Goal: Task Accomplishment & Management: Complete application form

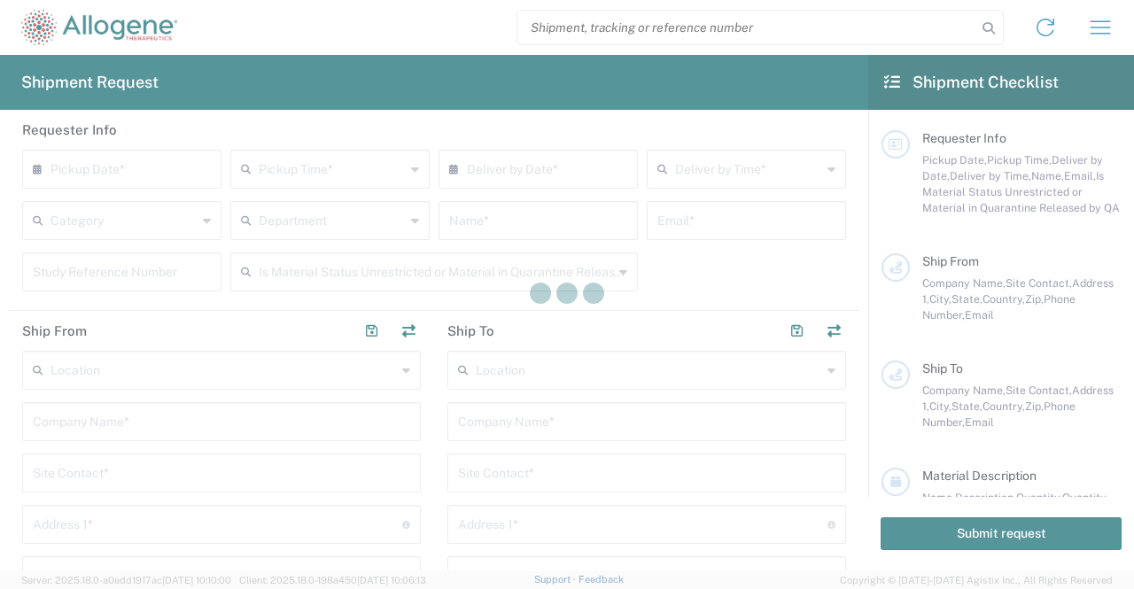
type input "[GEOGRAPHIC_DATA]"
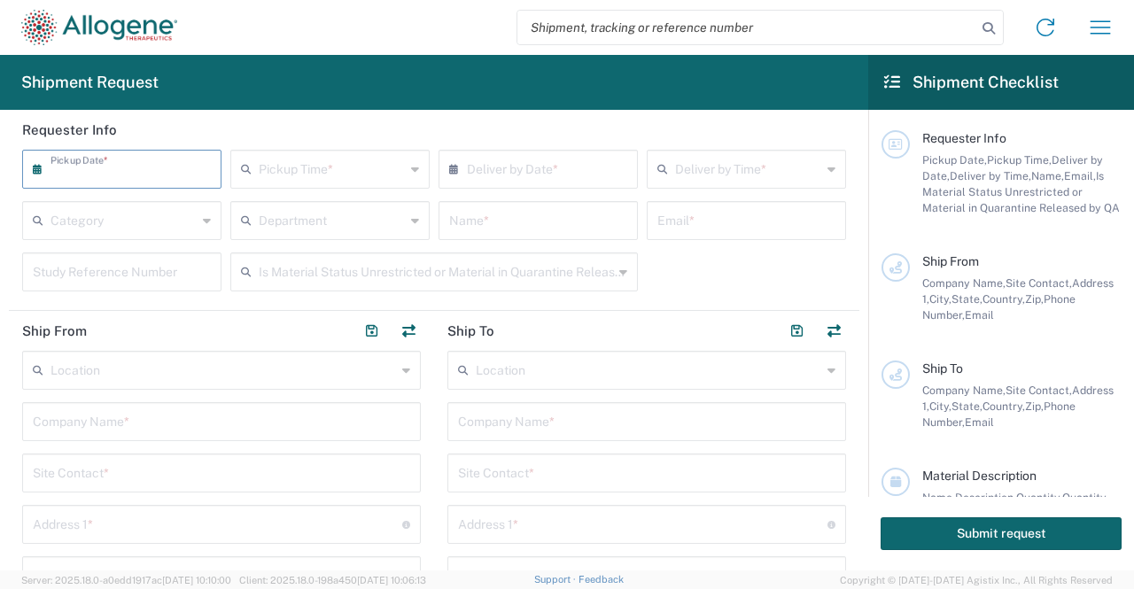
click at [137, 167] on input "text" at bounding box center [126, 167] width 151 height 31
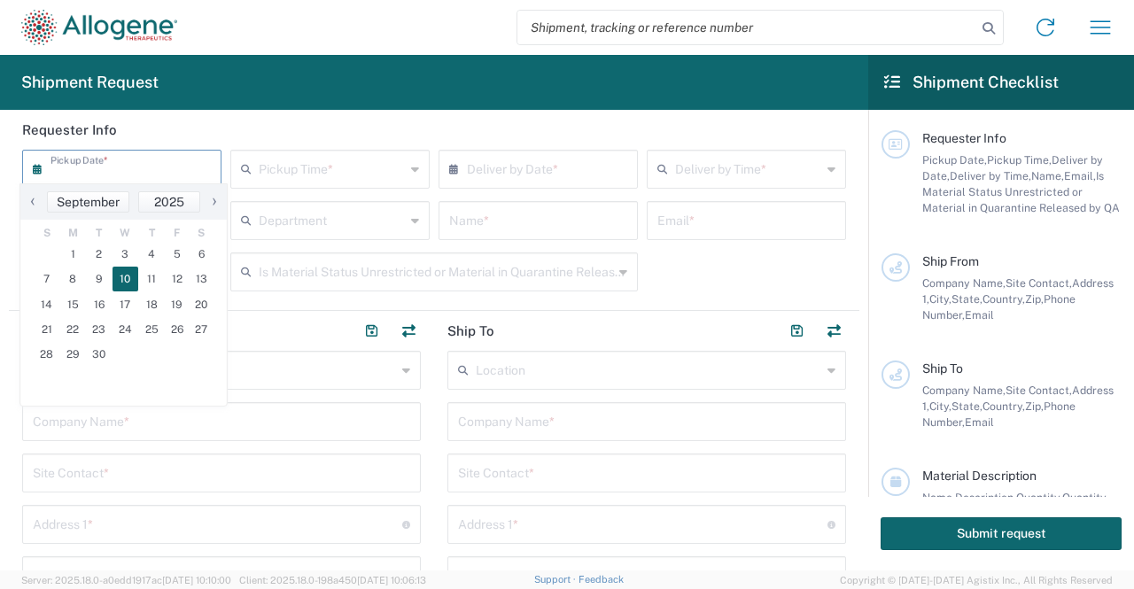
click at [126, 274] on span "10" at bounding box center [126, 279] width 27 height 25
type input "[DATE]"
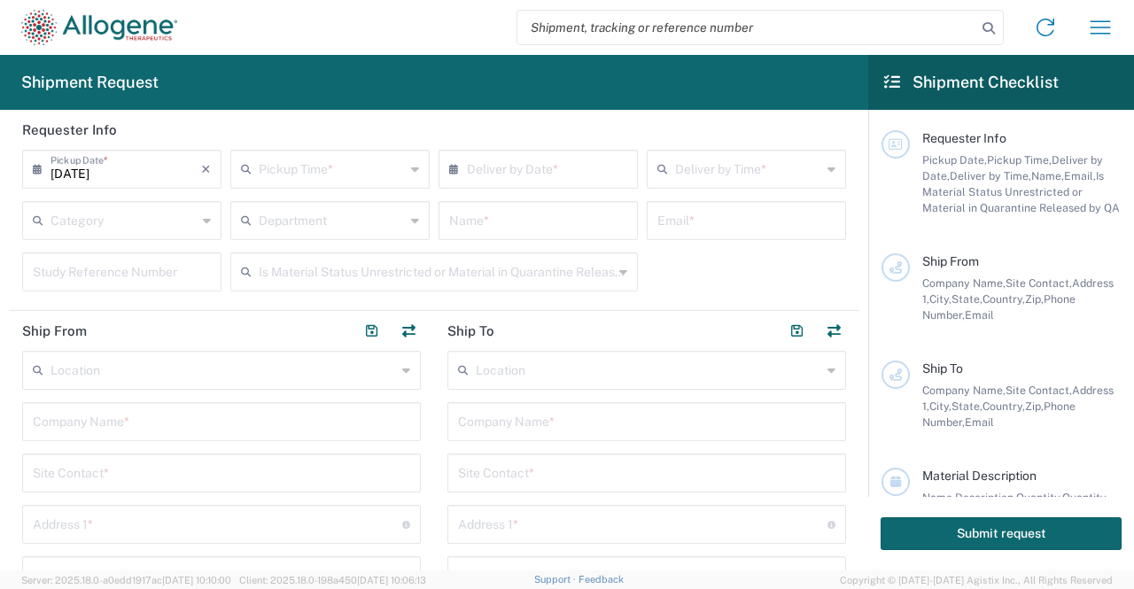
click at [285, 158] on input "text" at bounding box center [332, 167] width 146 height 31
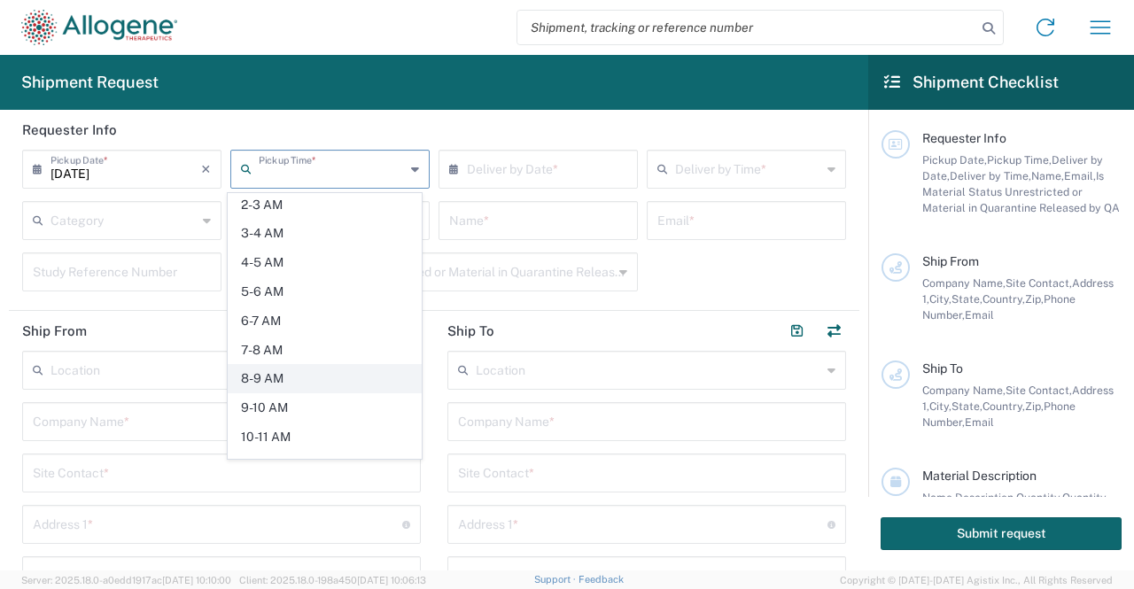
scroll to position [89, 0]
click at [304, 371] on span "9-10 AM" at bounding box center [325, 380] width 192 height 27
type input "9-10 AM"
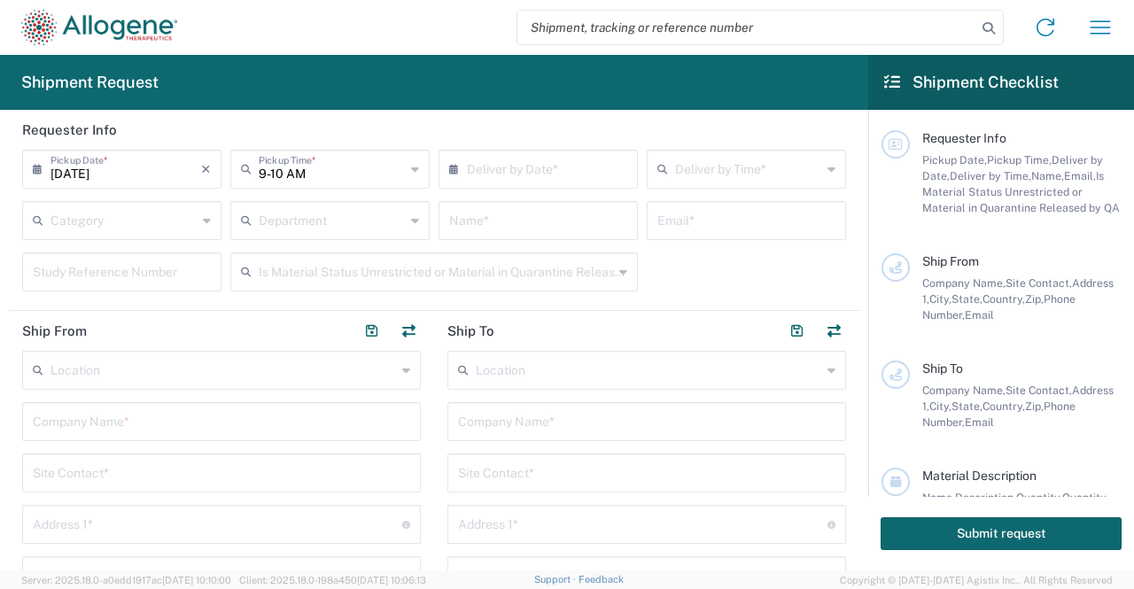
click at [524, 176] on input "text" at bounding box center [542, 167] width 151 height 31
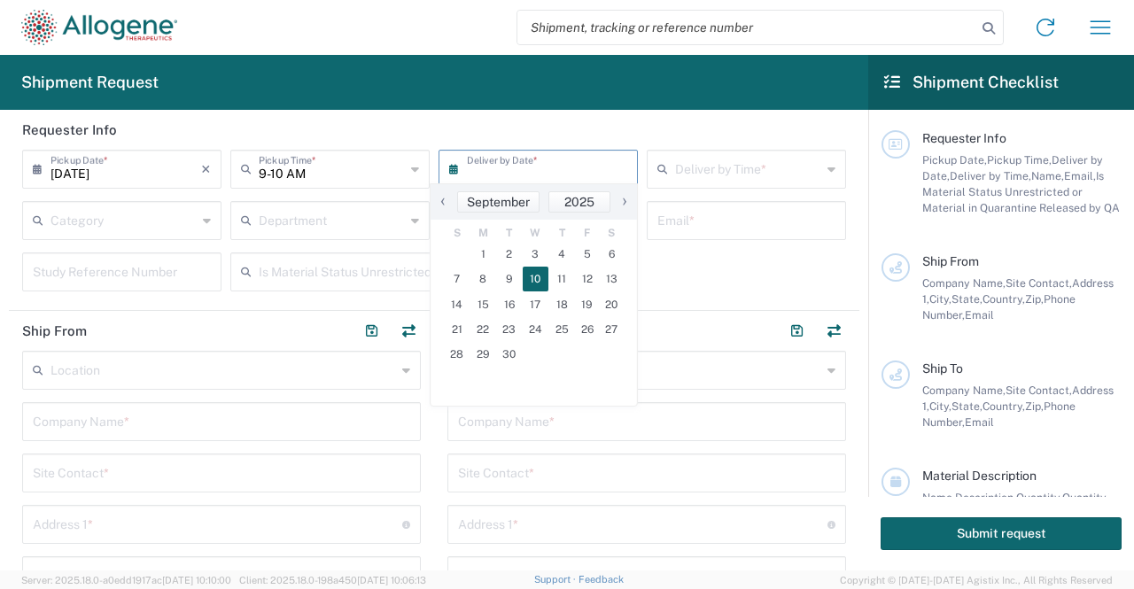
click at [531, 273] on span "10" at bounding box center [536, 279] width 27 height 25
type input "[DATE]"
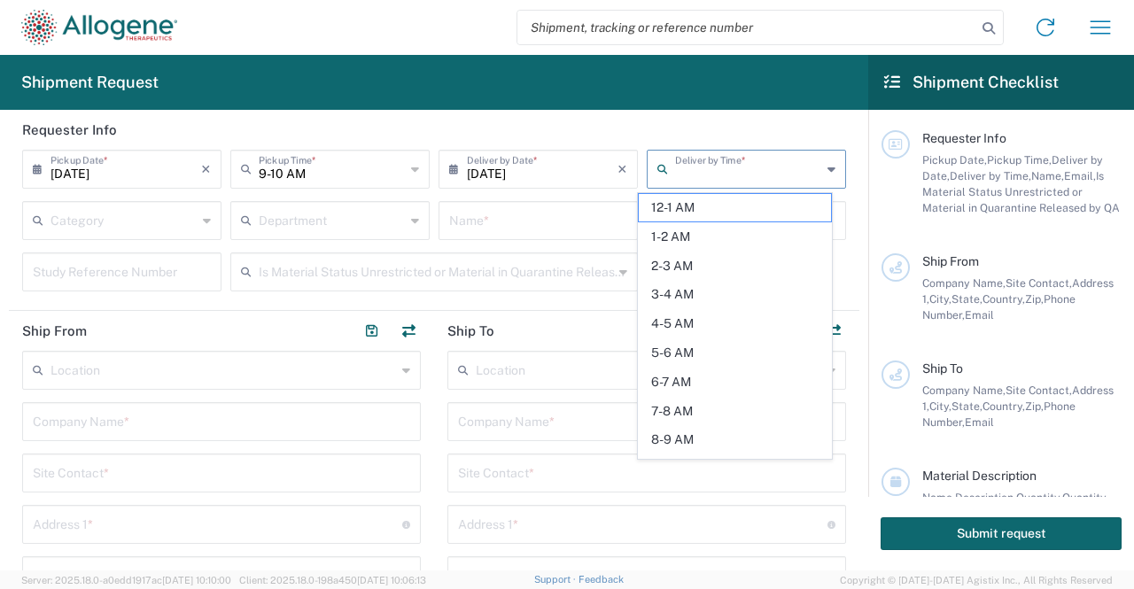
click at [683, 167] on input "text" at bounding box center [748, 167] width 146 height 31
click at [696, 430] on span "11AM-12PM" at bounding box center [735, 438] width 192 height 27
type input "11AM-12PM"
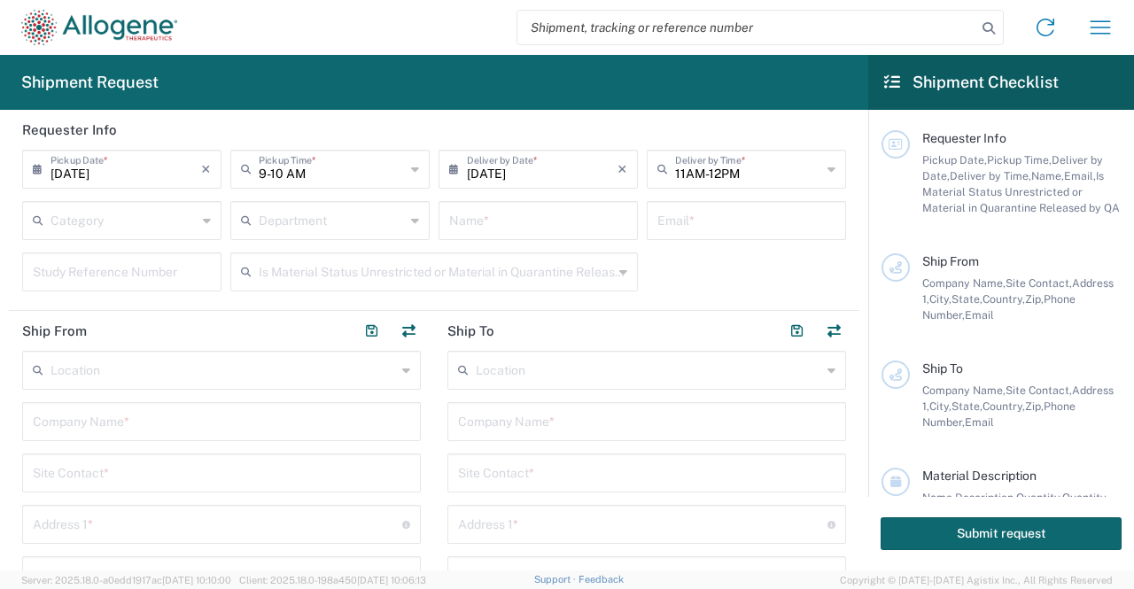
click at [516, 229] on input "text" at bounding box center [538, 219] width 178 height 31
type input "[PERSON_NAME]"
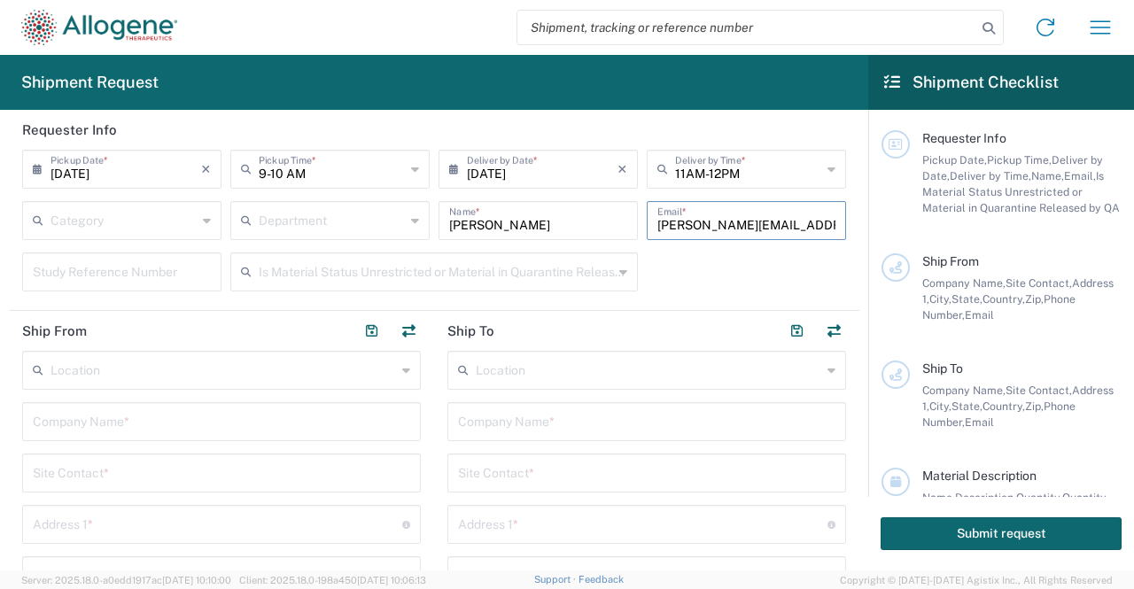
type input "[PERSON_NAME][EMAIL_ADDRESS][PERSON_NAME][DOMAIN_NAME]"
click at [500, 276] on input "text" at bounding box center [436, 270] width 354 height 31
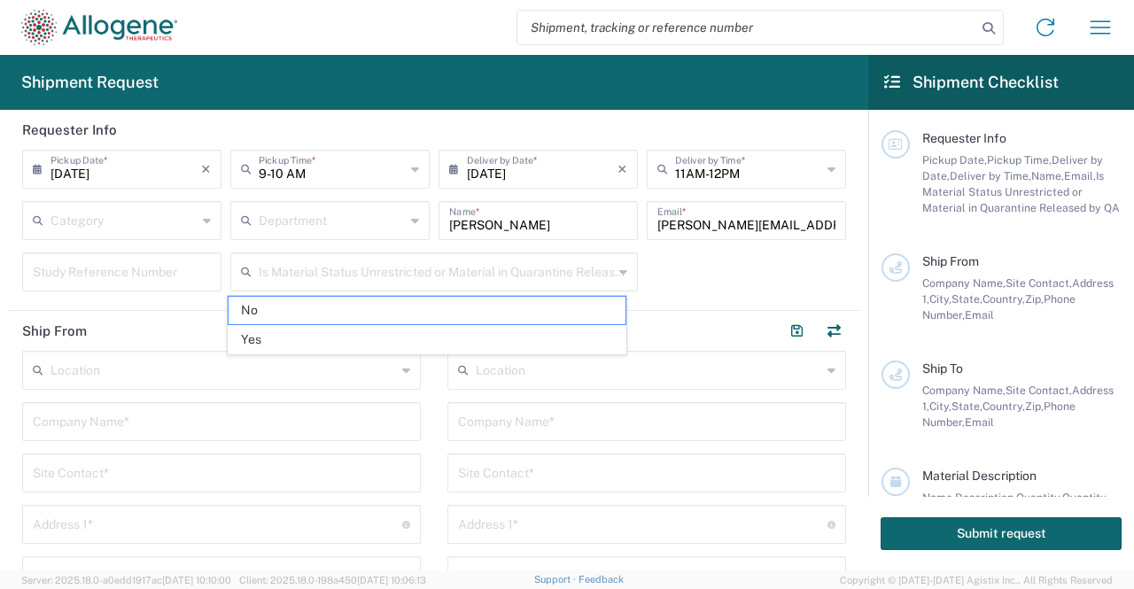
drag, startPoint x: 385, startPoint y: 336, endPoint x: 376, endPoint y: 325, distance: 13.8
click at [385, 336] on span "Yes" at bounding box center [427, 339] width 397 height 27
type input "Yes"
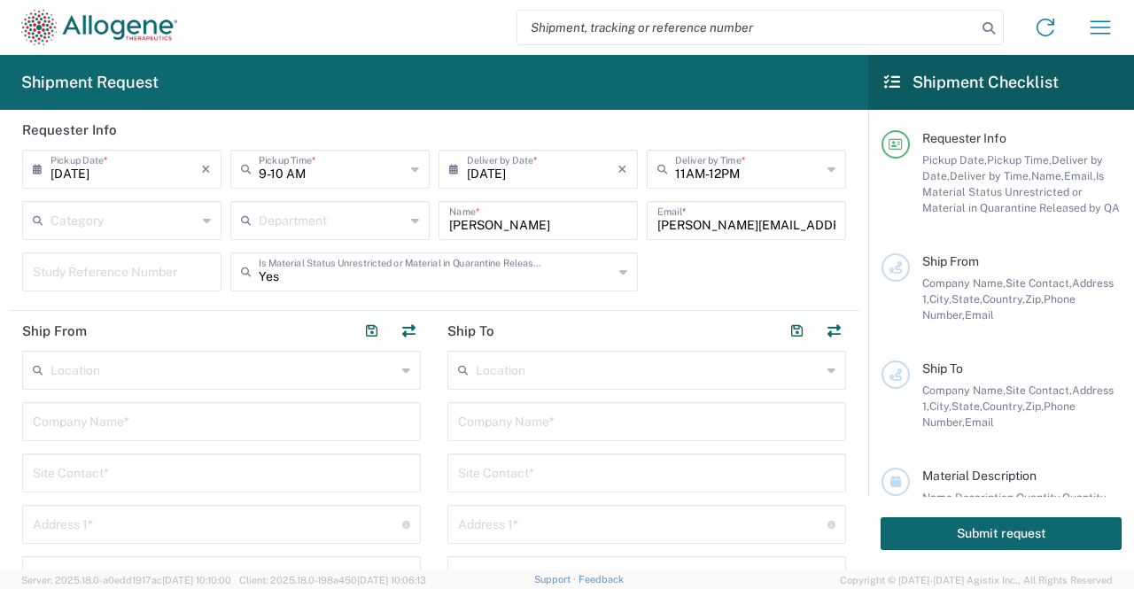
click at [213, 428] on input "text" at bounding box center [221, 420] width 377 height 31
click at [171, 470] on div "Site Contact *" at bounding box center [221, 473] width 399 height 39
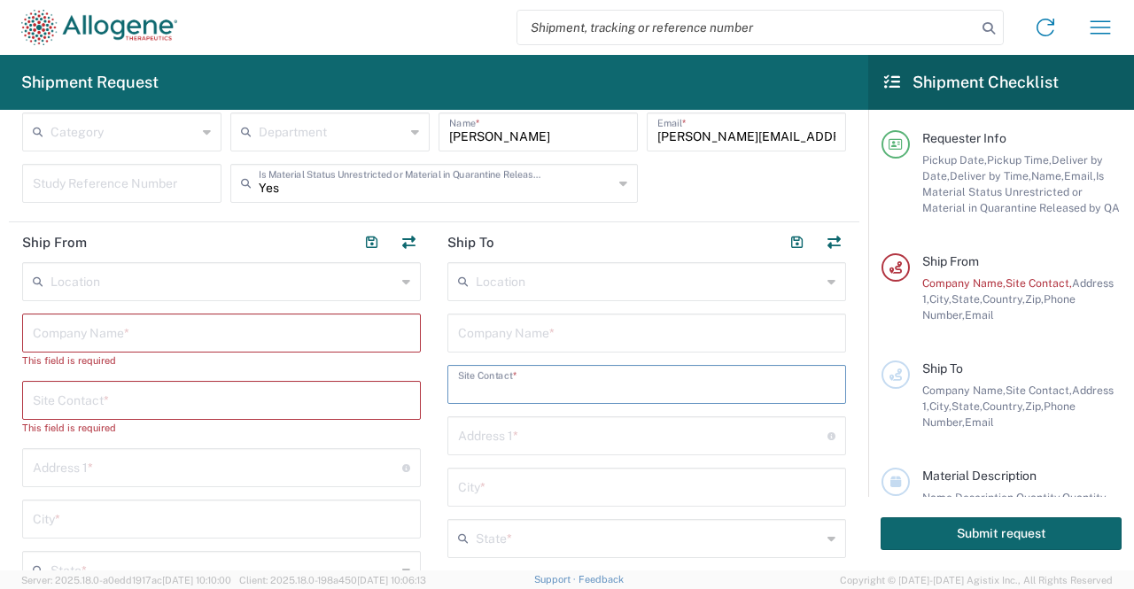
click at [496, 392] on input "text" at bounding box center [646, 383] width 377 height 31
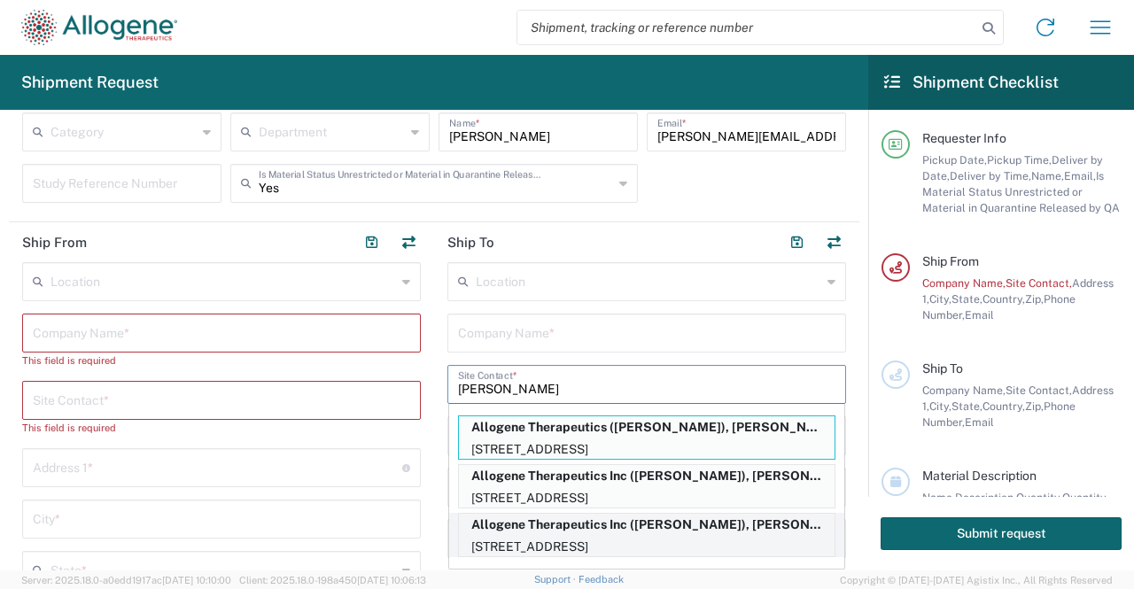
type input "[PERSON_NAME]"
click at [640, 529] on p "Allogene Therapeutics Inc ([PERSON_NAME]), [PERSON_NAME][EMAIL_ADDRESS][PERSON_…" at bounding box center [647, 525] width 376 height 22
type input "Allogene Therapeutics Inc"
type input "[STREET_ADDRESS]"
type input "[GEOGRAPHIC_DATA]"
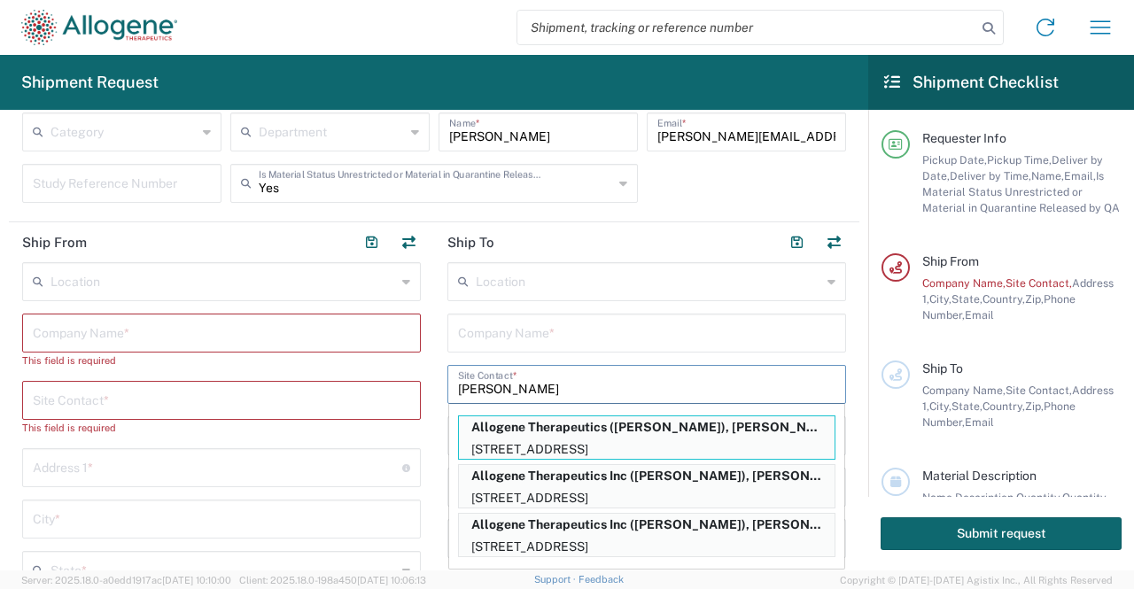
type input "[US_STATE]"
type input "94560"
type input "[PERSON_NAME]"
type input "[PHONE_NUMBER]"
type input "[PERSON_NAME][EMAIL_ADDRESS][PERSON_NAME][DOMAIN_NAME]"
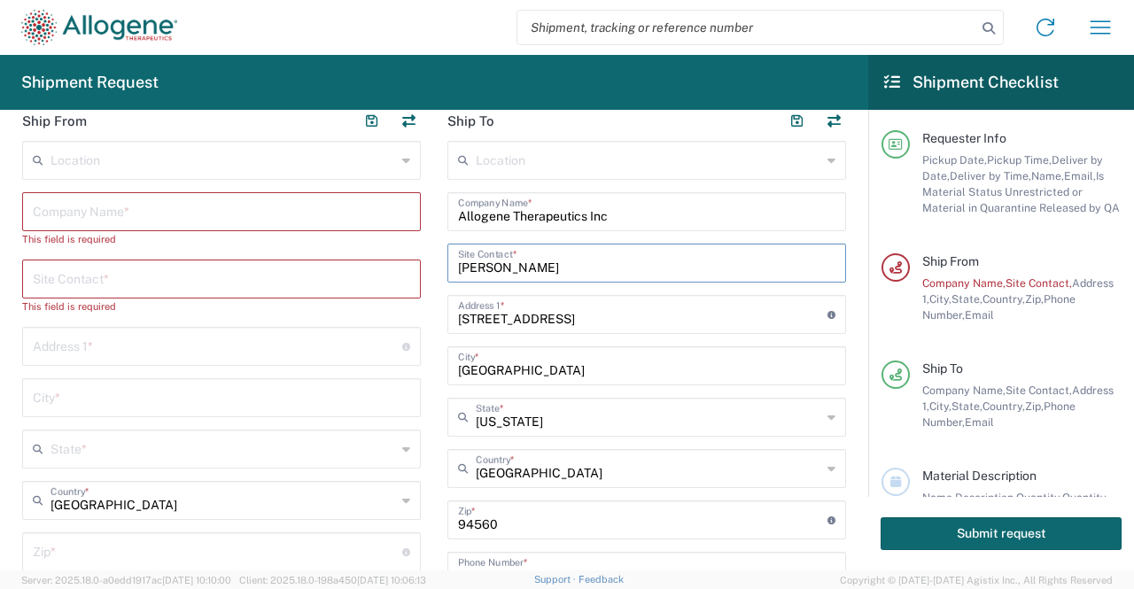
scroll to position [177, 0]
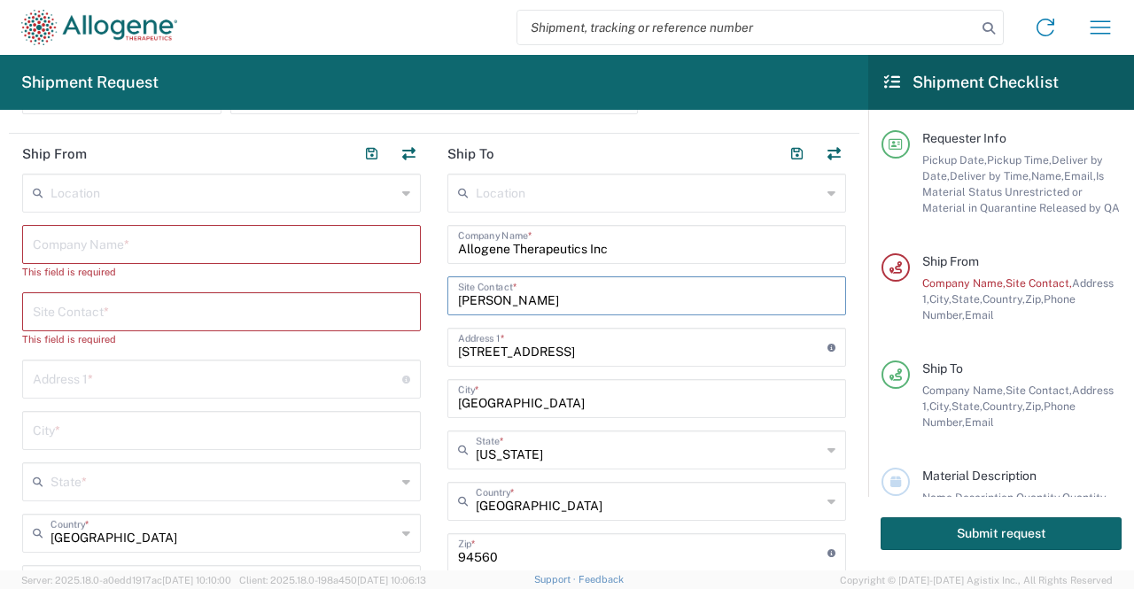
click at [115, 315] on input "text" at bounding box center [221, 310] width 377 height 31
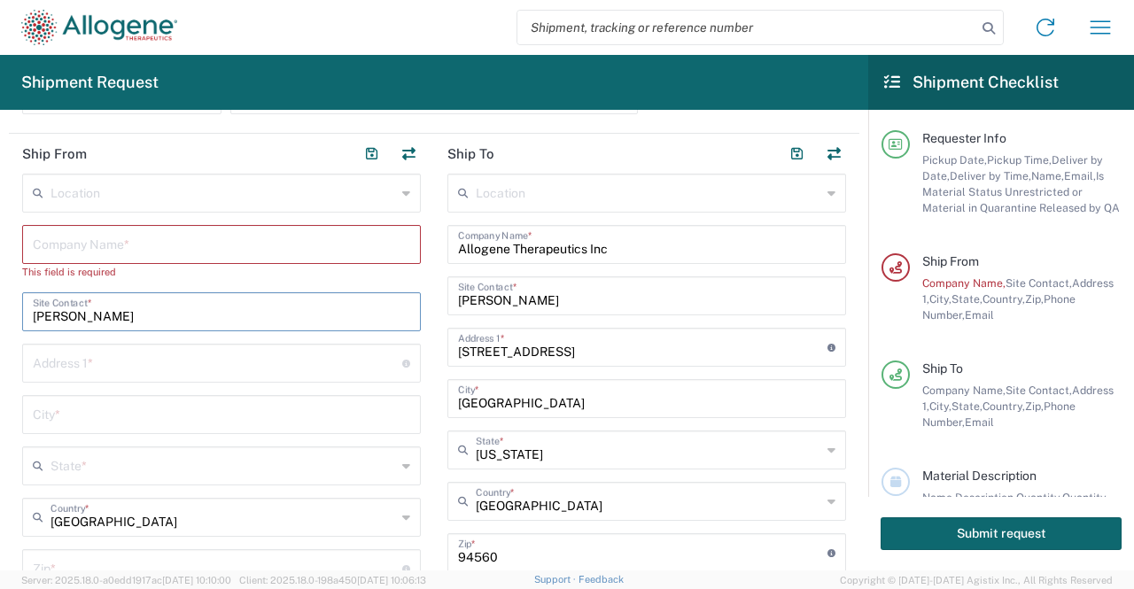
type input "[PERSON_NAME]"
drag, startPoint x: 156, startPoint y: 313, endPoint x: 14, endPoint y: 292, distance: 143.2
click at [16, 292] on main "Location Master Location [GEOGRAPHIC_DATA] [GEOGRAPHIC_DATA] - [GEOGRAPHIC_DATA…" at bounding box center [221, 439] width 425 height 530
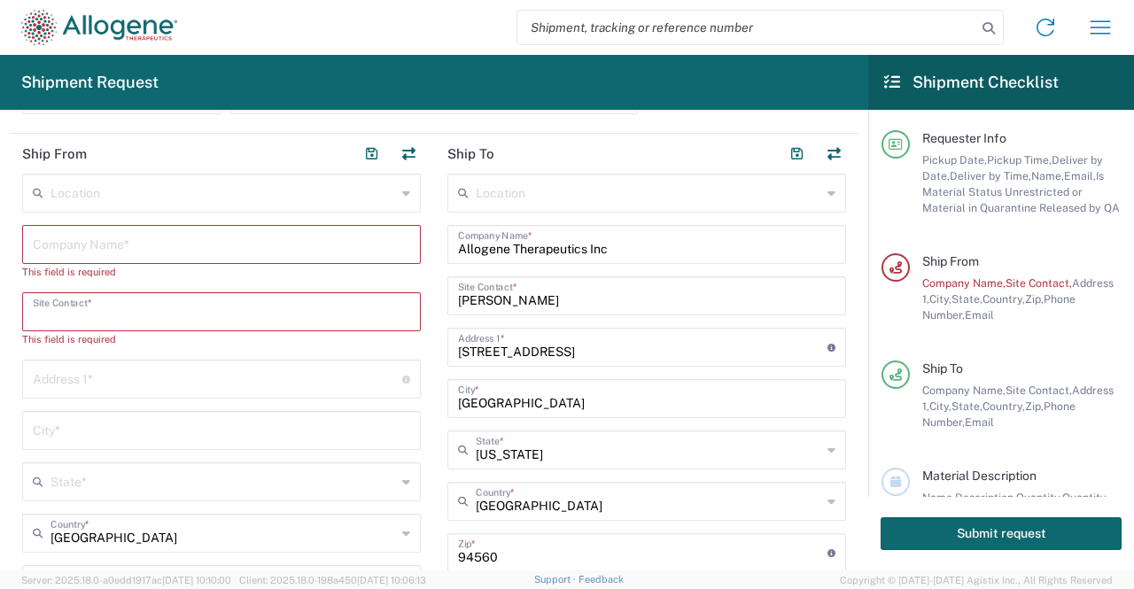
click at [183, 245] on input "text" at bounding box center [221, 243] width 377 height 31
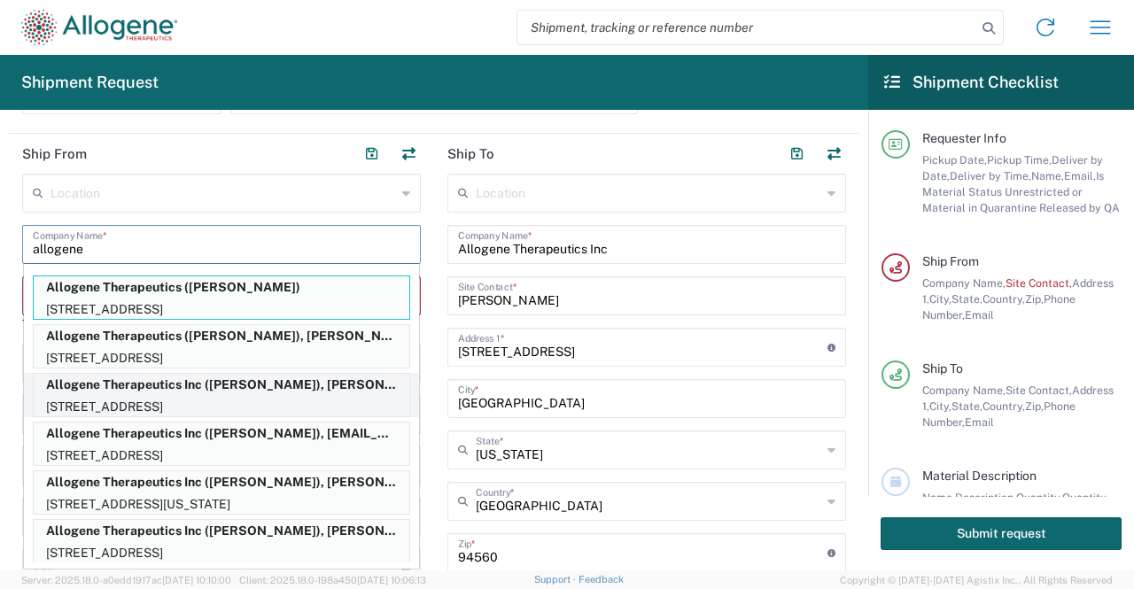
click at [285, 385] on p "Allogene Therapeutics Inc ([PERSON_NAME]), [PERSON_NAME][EMAIL_ADDRESS][PERSON_…" at bounding box center [222, 385] width 376 height 22
type input "Allogene Therapeutics Inc"
type input "[STREET_ADDRESS]"
type input "[GEOGRAPHIC_DATA]"
type input "[US_STATE]"
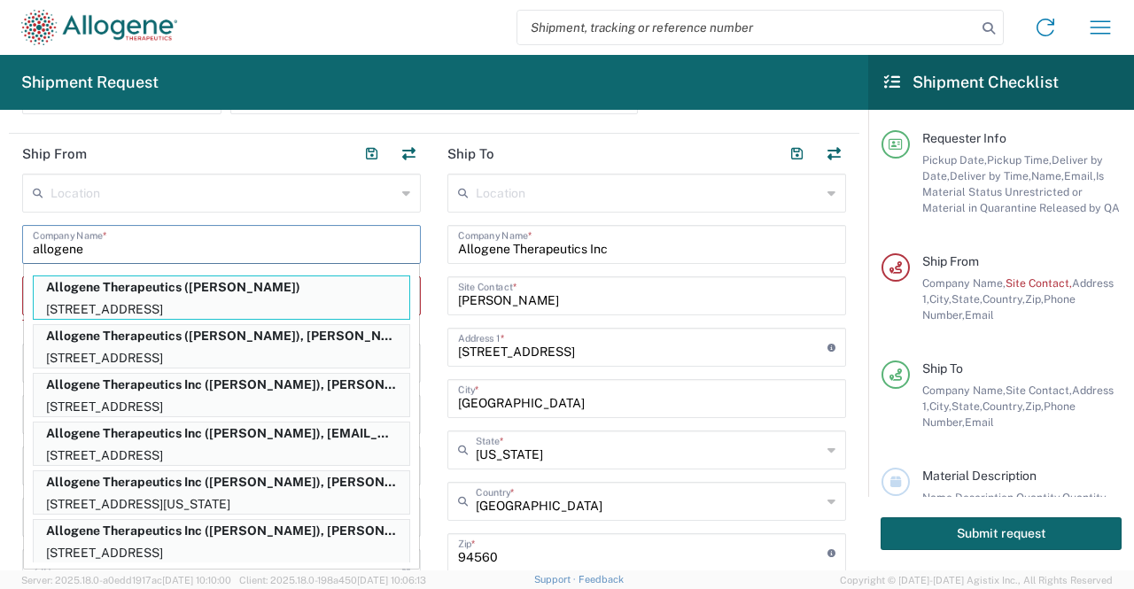
type input "94080"
type input "[PERSON_NAME]"
type input "[PHONE_NUMBER]"
type input "[PERSON_NAME][EMAIL_ADDRESS][PERSON_NAME][DOMAIN_NAME]"
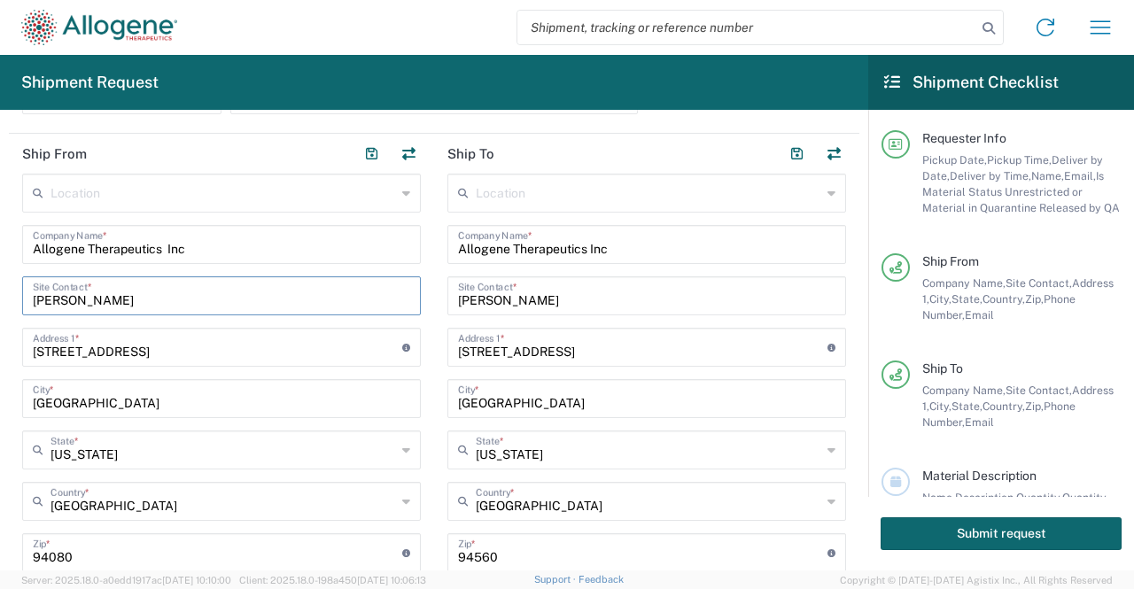
click at [154, 295] on input "[PERSON_NAME]" at bounding box center [221, 294] width 377 height 31
drag, startPoint x: 158, startPoint y: 299, endPoint x: 0, endPoint y: 274, distance: 159.6
click at [0, 275] on form "Requester Info [DATE] × Pickup Date * Cancel Apply 9-10 AM Pickup Time * 12-1 A…" at bounding box center [434, 340] width 868 height 461
click at [87, 302] on input "Zhuojin" at bounding box center [221, 294] width 377 height 31
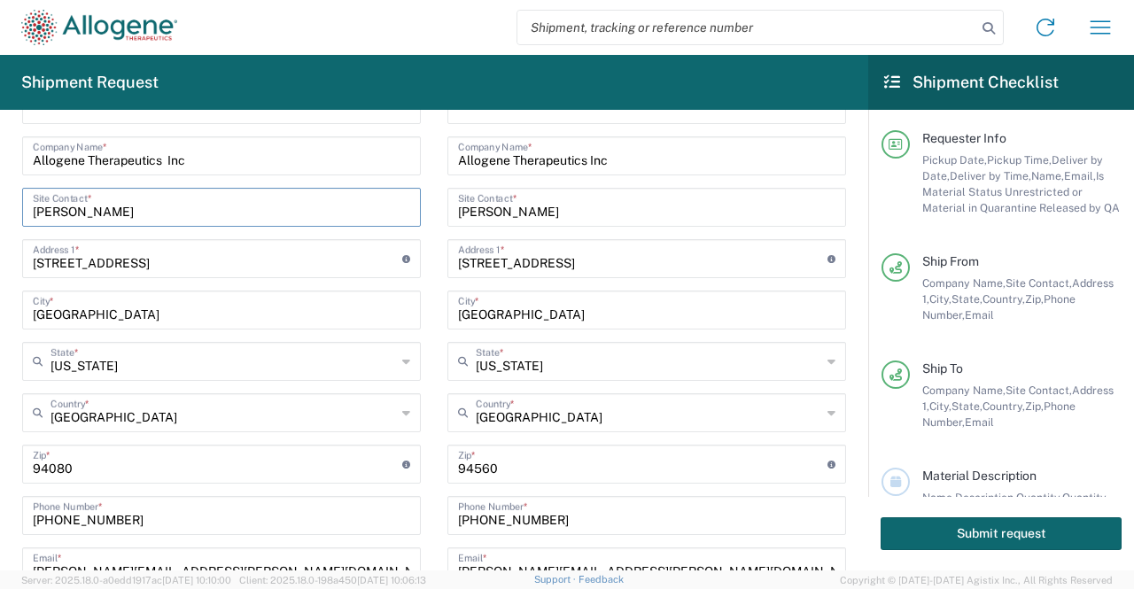
scroll to position [354, 0]
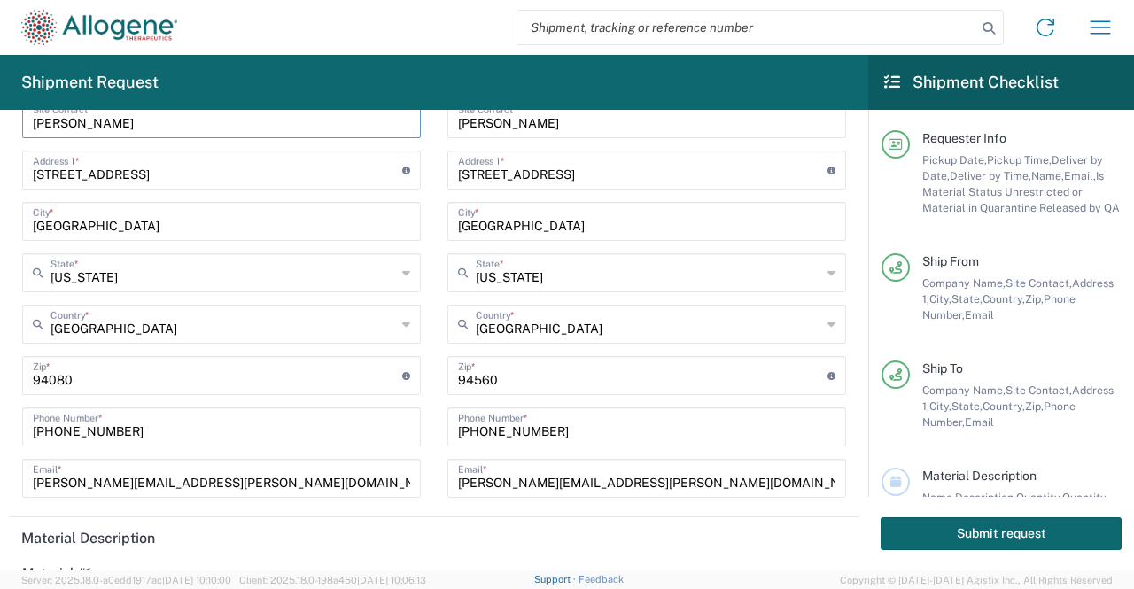
type input "[PERSON_NAME]"
drag, startPoint x: 86, startPoint y: 426, endPoint x: 110, endPoint y: 430, distance: 24.2
click at [86, 426] on input "[PHONE_NUMBER]" at bounding box center [221, 425] width 377 height 31
drag, startPoint x: 119, startPoint y: 431, endPoint x: 0, endPoint y: 406, distance: 121.5
click at [0, 406] on form "Requester Info [DATE] × Pickup Date * Cancel Apply 9-10 AM Pickup Time * 12-1 A…" at bounding box center [434, 340] width 868 height 461
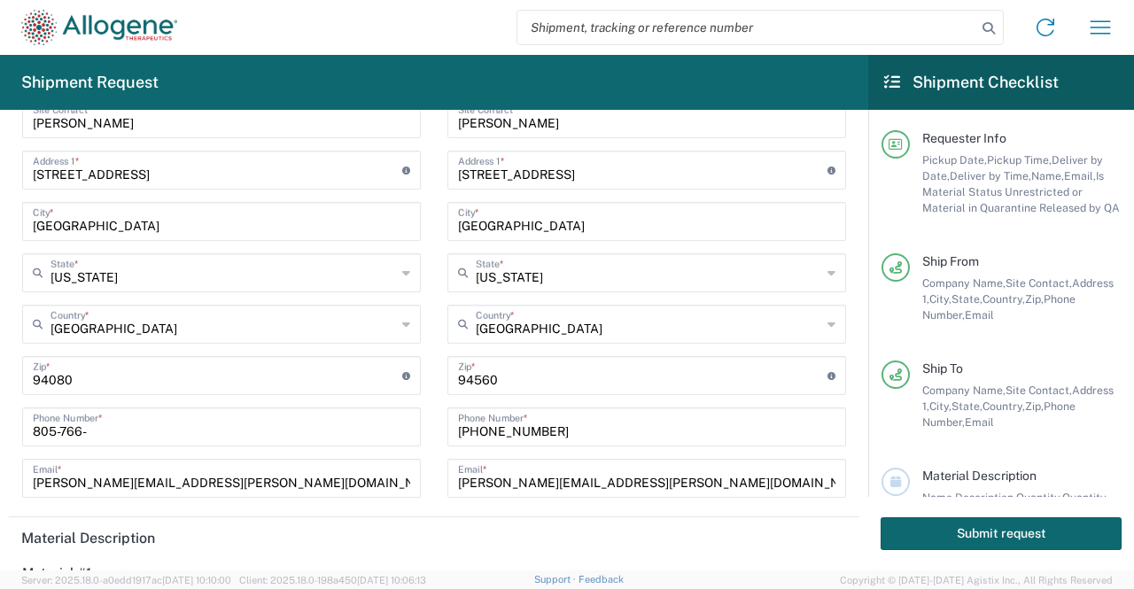
click at [101, 431] on input "805-766-" at bounding box center [221, 425] width 377 height 31
type input "[PHONE_NUMBER]"
drag, startPoint x: 51, startPoint y: 384, endPoint x: 66, endPoint y: 386, distance: 15.3
click at [51, 384] on input "undefined" at bounding box center [217, 374] width 369 height 31
click at [216, 483] on input "[PERSON_NAME][EMAIL_ADDRESS][PERSON_NAME][DOMAIN_NAME]" at bounding box center [221, 477] width 377 height 31
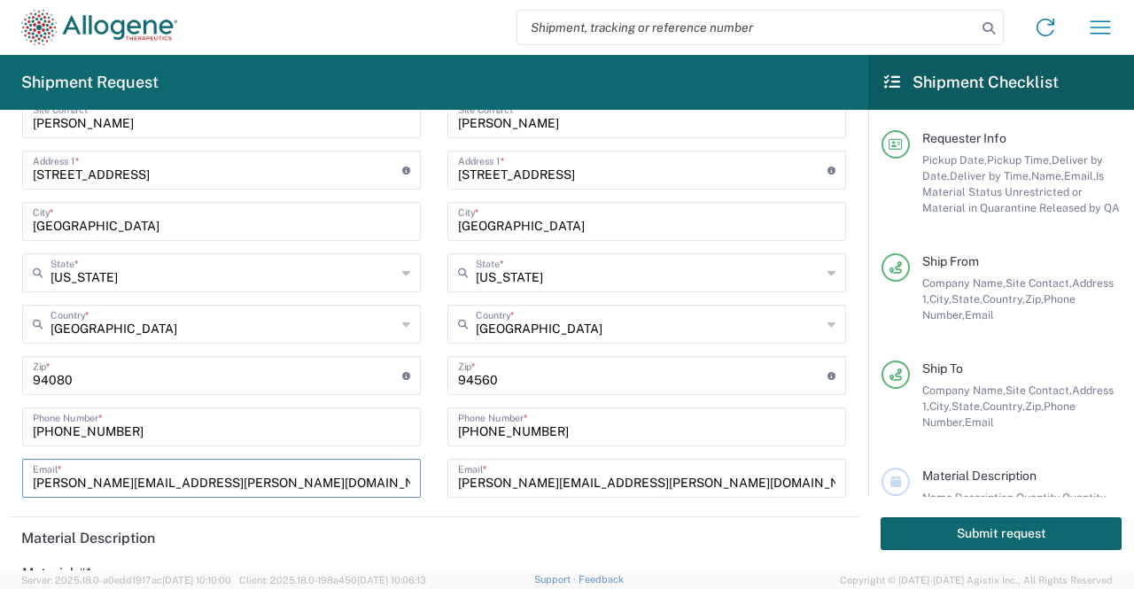
click at [0, 476] on form "Requester Info [DATE] × Pickup Date * Cancel Apply 9-10 AM Pickup Time * 12-1 A…" at bounding box center [434, 340] width 868 height 461
click at [103, 479] on input "[PERSON_NAME][EMAIL_ADDRESS][PERSON_NAME][DOMAIN_NAME]" at bounding box center [221, 477] width 377 height 31
type input "[EMAIL_ADDRESS][DOMAIN_NAME]"
click at [425, 482] on main "Location Master Location [GEOGRAPHIC_DATA] [GEOGRAPHIC_DATA] - [GEOGRAPHIC_DATA…" at bounding box center [221, 253] width 425 height 514
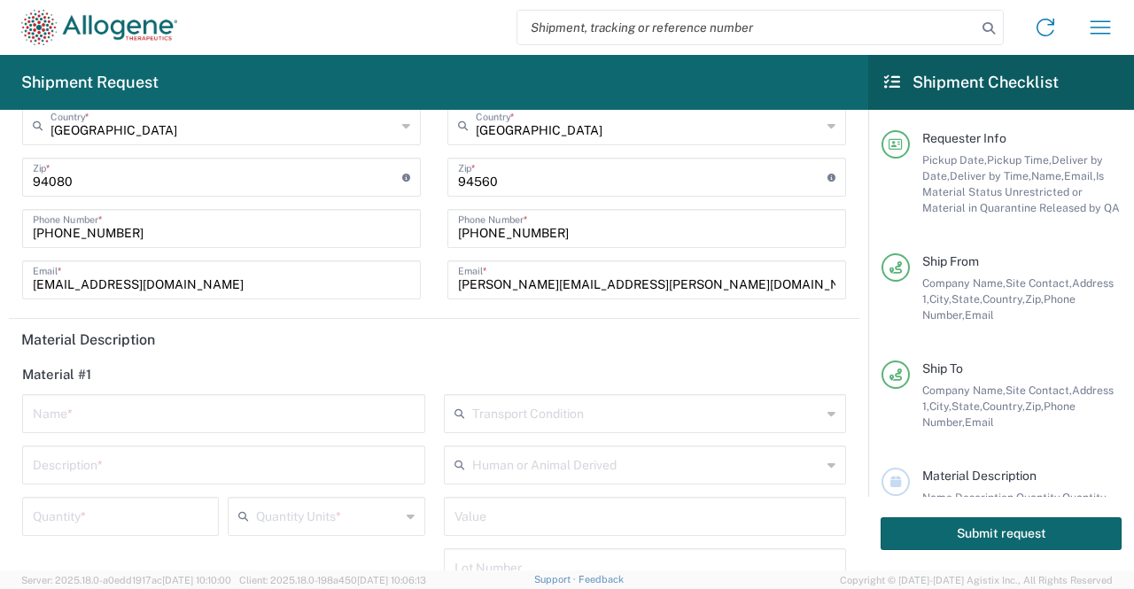
scroll to position [668, 0]
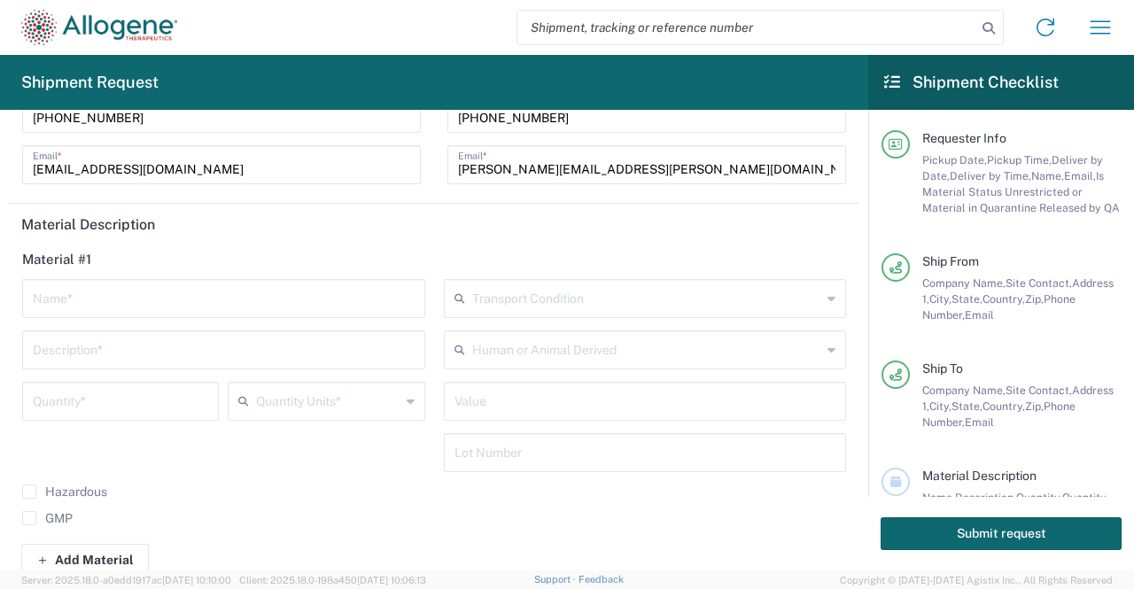
click at [214, 300] on input "text" at bounding box center [224, 297] width 382 height 31
click at [252, 304] on input "ALLO-329 LS 3.2 DP / Lot#: PPD-23126-001" at bounding box center [224, 297] width 382 height 31
drag, startPoint x: 296, startPoint y: 306, endPoint x: 169, endPoint y: 309, distance: 126.7
click at [163, 310] on input "ALLO-329 LS 3.2 DP / Lot#: PPD-23216-001" at bounding box center [224, 297] width 382 height 31
type input "ALLO-329 LS 3.2 DP / Lot#: PPD-23216-001"
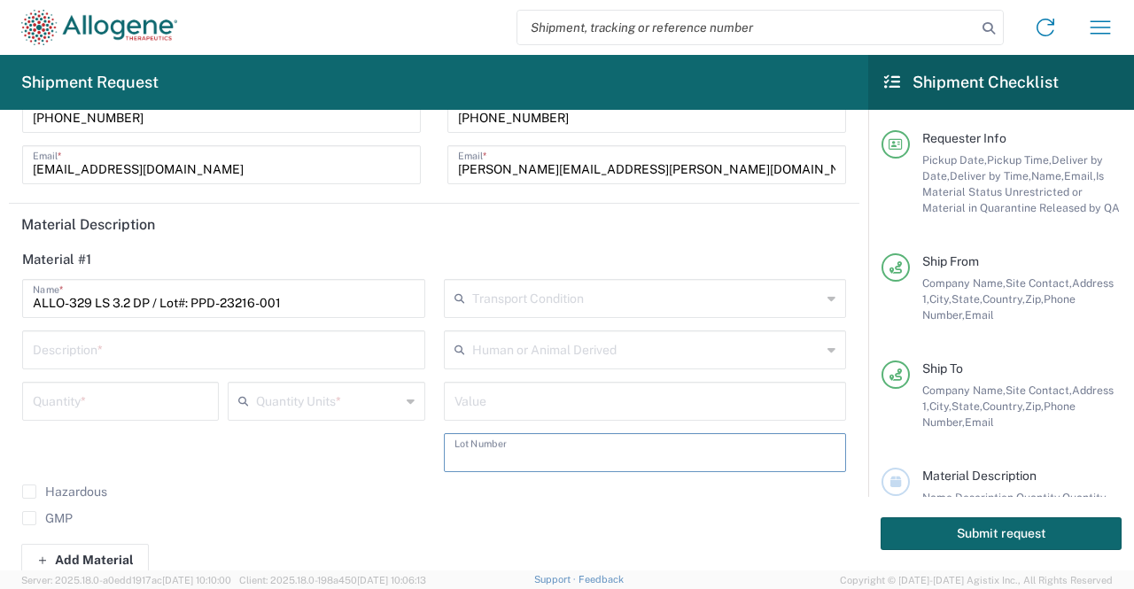
click at [516, 446] on input "text" at bounding box center [646, 451] width 382 height 31
paste input "Lot#: PPD-23216-001"
click at [511, 400] on input "text" at bounding box center [646, 400] width 382 height 31
click at [477, 455] on input "Lot#: PPD-23216-001" at bounding box center [646, 451] width 382 height 31
type input "PPD-23216-001"
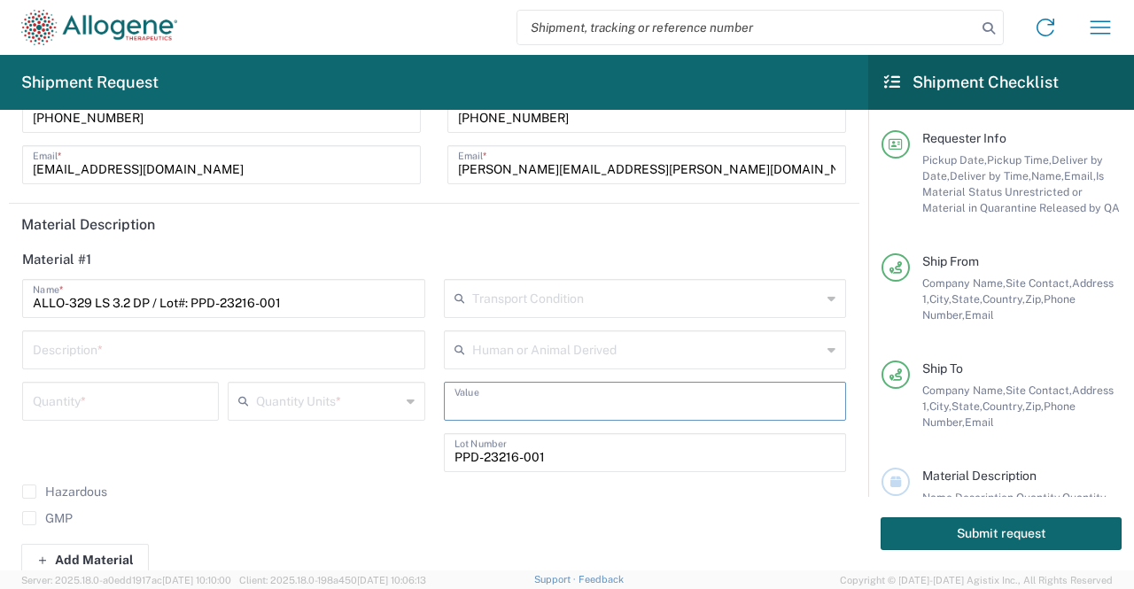
click at [517, 403] on input "text" at bounding box center [646, 400] width 382 height 31
type input "1"
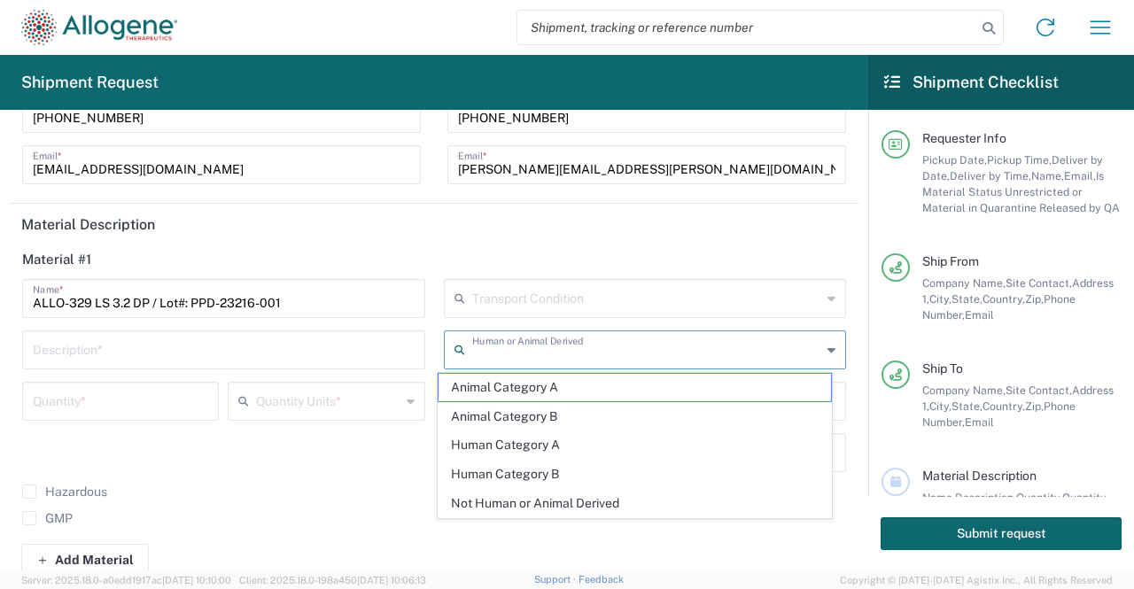
click at [501, 344] on input "text" at bounding box center [647, 348] width 350 height 31
click at [546, 466] on span "Human Category B" at bounding box center [635, 474] width 392 height 27
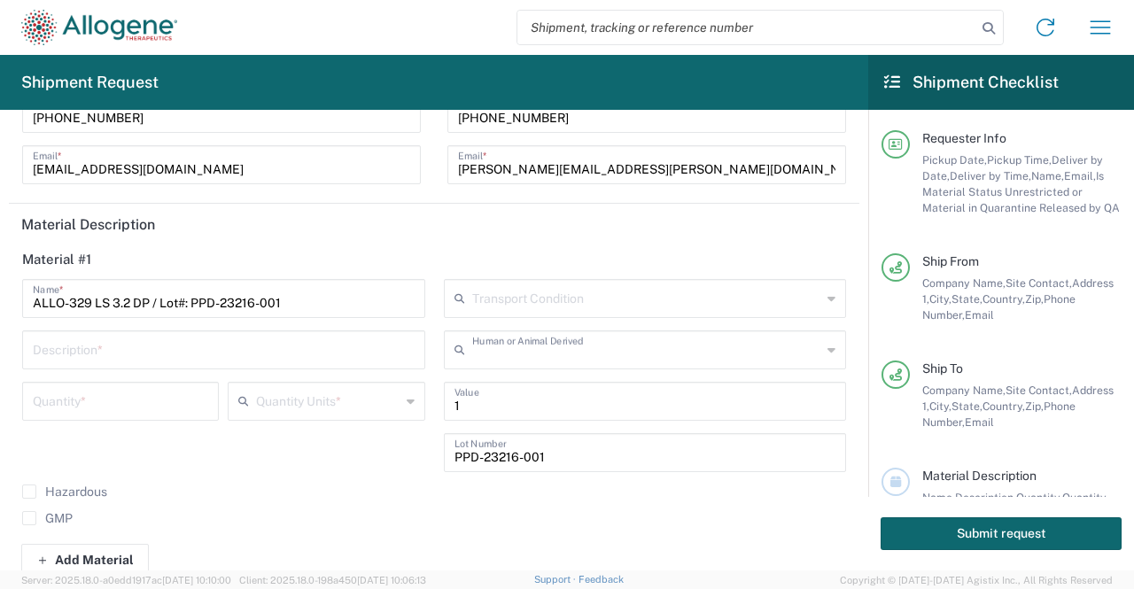
type input "Human Category B"
click at [561, 289] on input "text" at bounding box center [647, 297] width 350 height 31
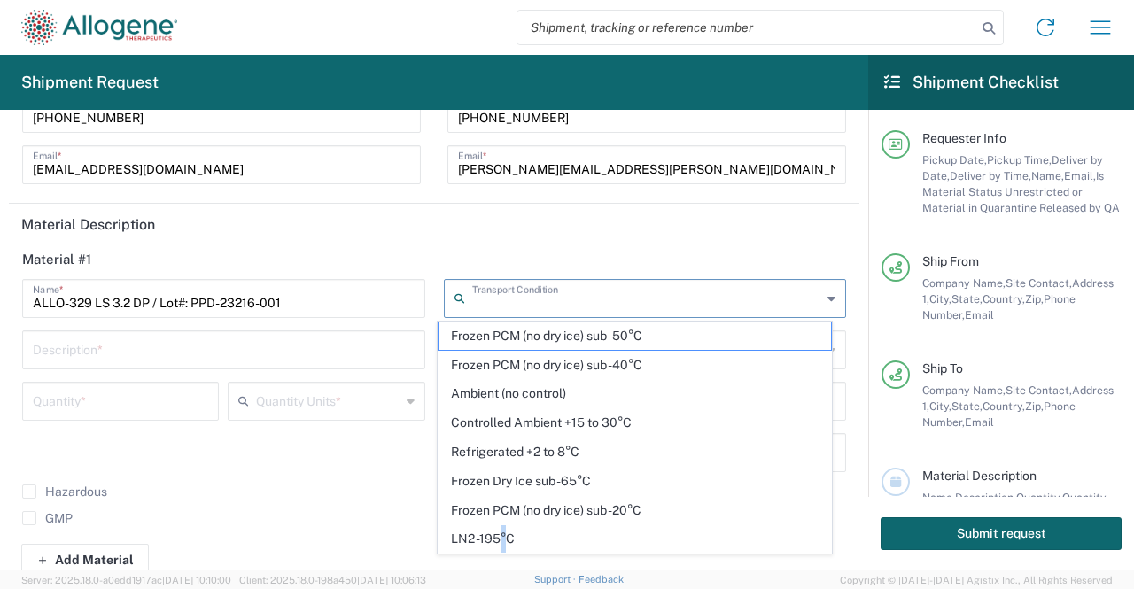
drag, startPoint x: 503, startPoint y: 532, endPoint x: 464, endPoint y: 469, distance: 74.0
click at [501, 534] on span "LN2 -195°C" at bounding box center [635, 538] width 392 height 27
type input "LN2 -195°C"
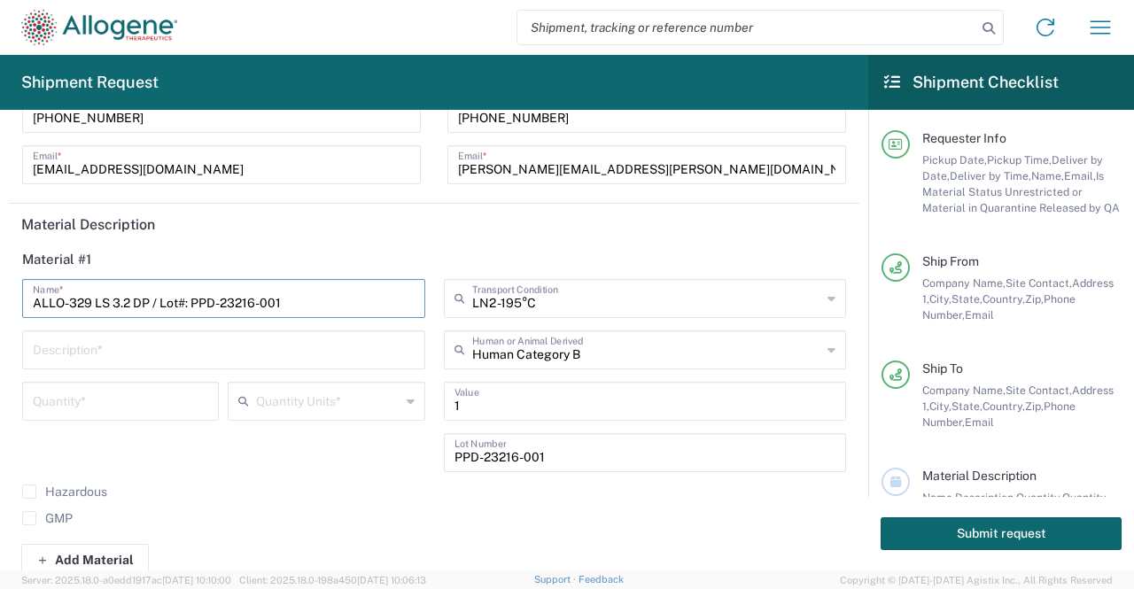
drag, startPoint x: 152, startPoint y: 301, endPoint x: 0, endPoint y: 301, distance: 152.4
click at [0, 301] on form "Requester Info [DATE] × Pickup Date * Cancel Apply 9-10 AM Pickup Time * 12-1 A…" at bounding box center [434, 340] width 868 height 461
click at [255, 353] on input "text" at bounding box center [224, 348] width 382 height 31
paste input "ALLO-329 LS 3.2 DP"
type input "ALLO-329 LS 3.2 DP"
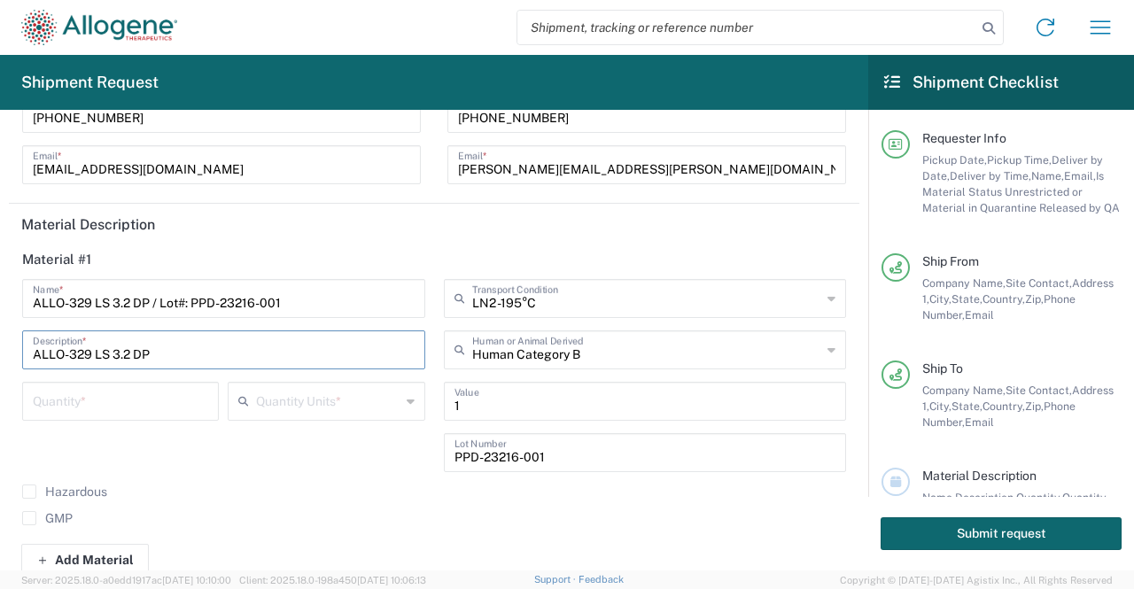
click at [167, 408] on input "number" at bounding box center [120, 400] width 175 height 31
type input "6"
click at [354, 394] on input "text" at bounding box center [328, 400] width 144 height 31
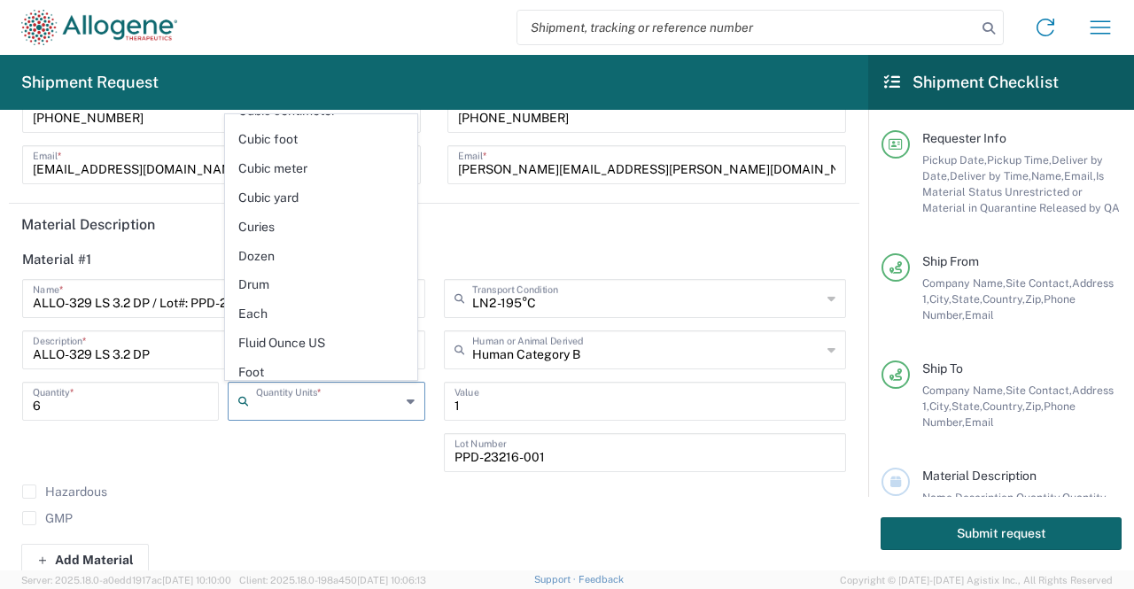
scroll to position [816, 0]
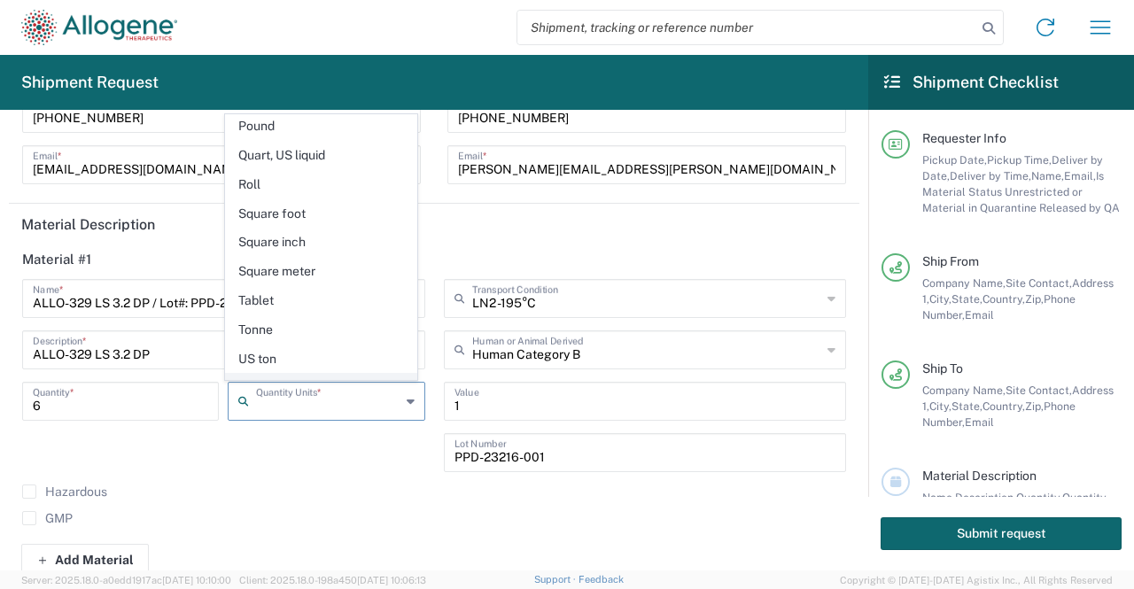
click at [301, 374] on span "Vials" at bounding box center [321, 387] width 190 height 27
type input "Vials"
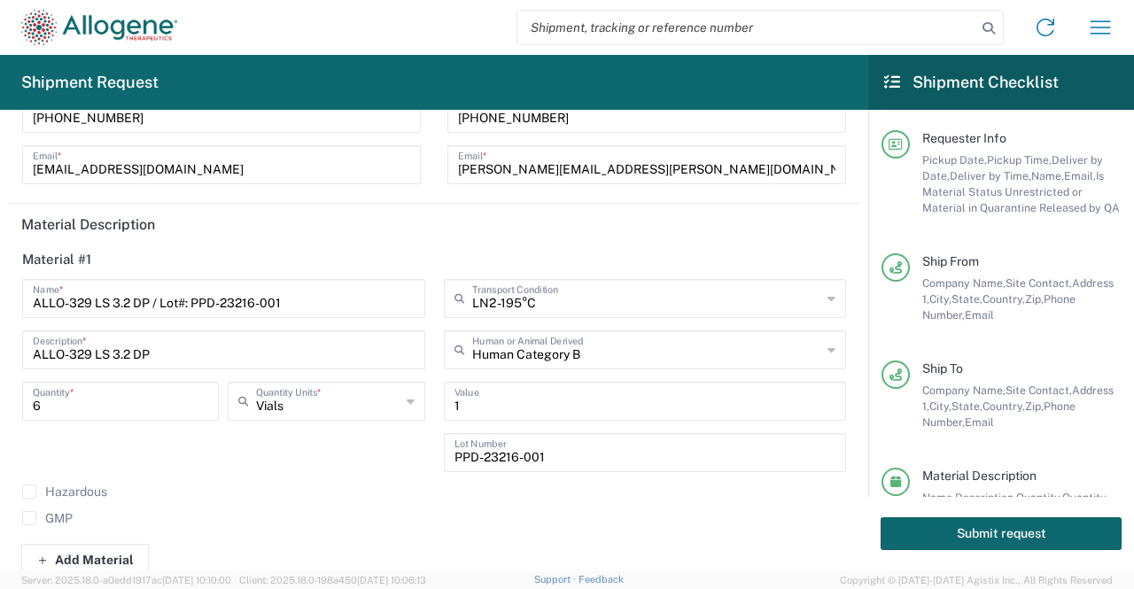
scroll to position [757, 0]
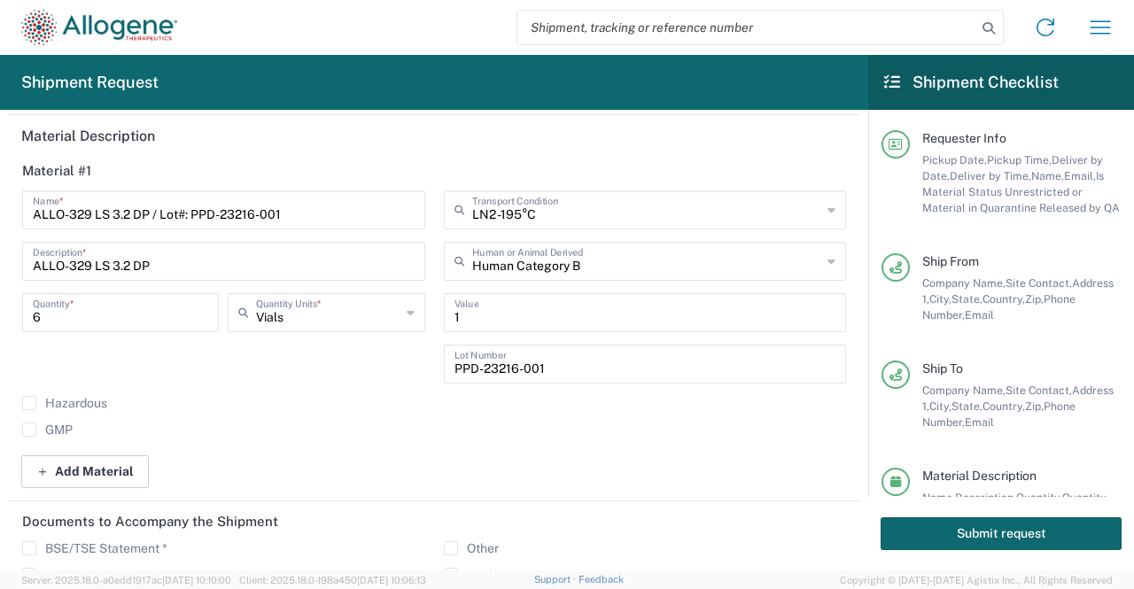
drag, startPoint x: 33, startPoint y: 431, endPoint x: 85, endPoint y: 460, distance: 59.5
click at [33, 431] on label "GMP" at bounding box center [47, 430] width 51 height 14
click at [29, 430] on input "GMP" at bounding box center [29, 430] width 0 height 0
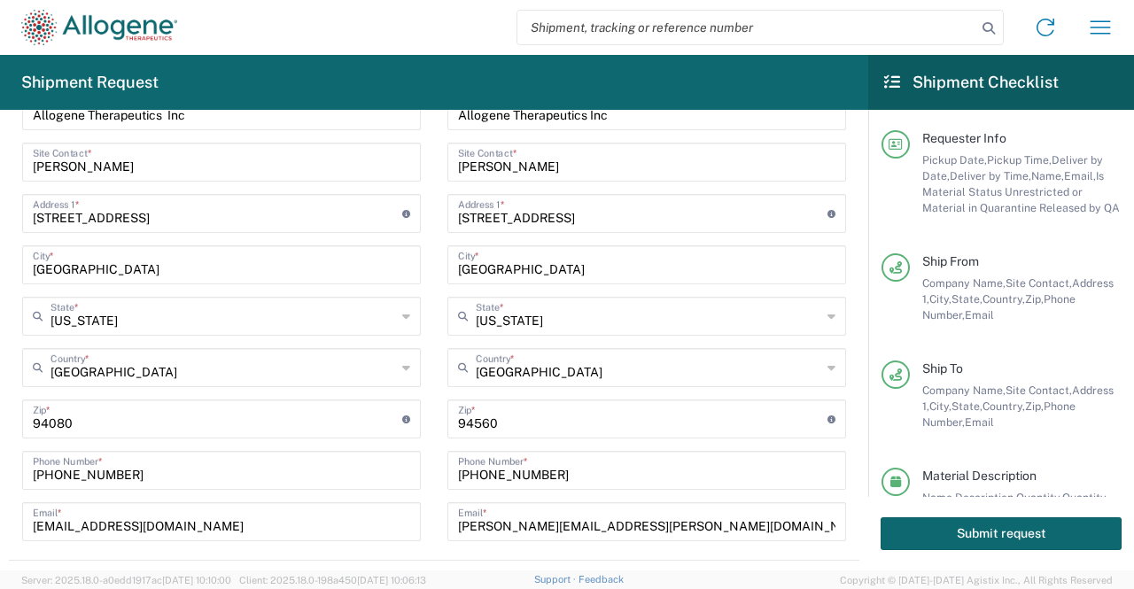
scroll to position [354, 0]
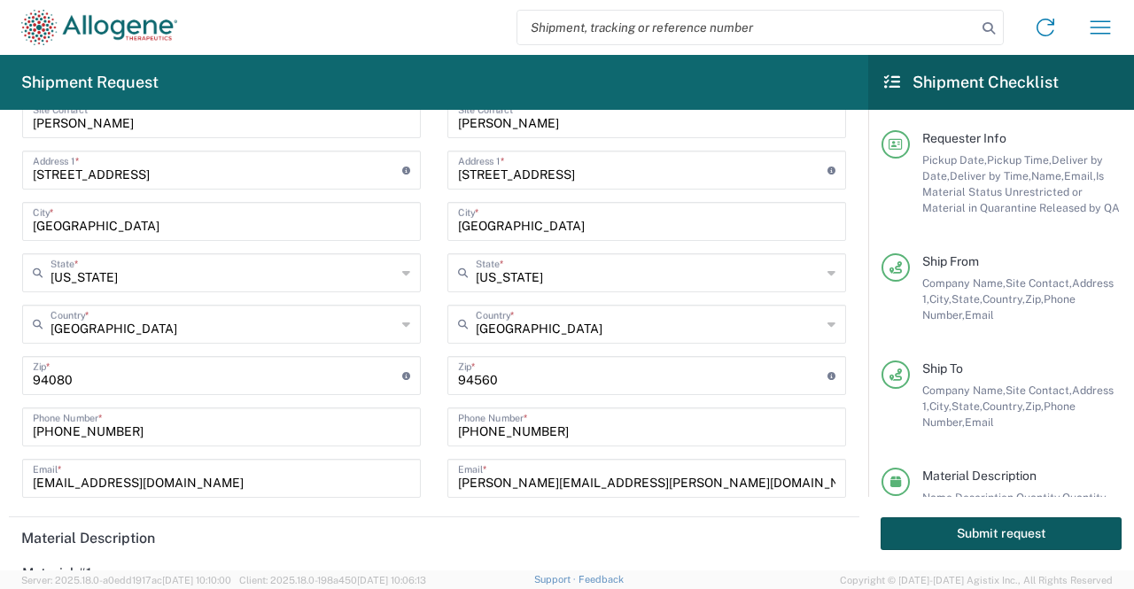
click at [1006, 527] on button "Submit request" at bounding box center [1001, 533] width 241 height 33
